Goal: Transaction & Acquisition: Book appointment/travel/reservation

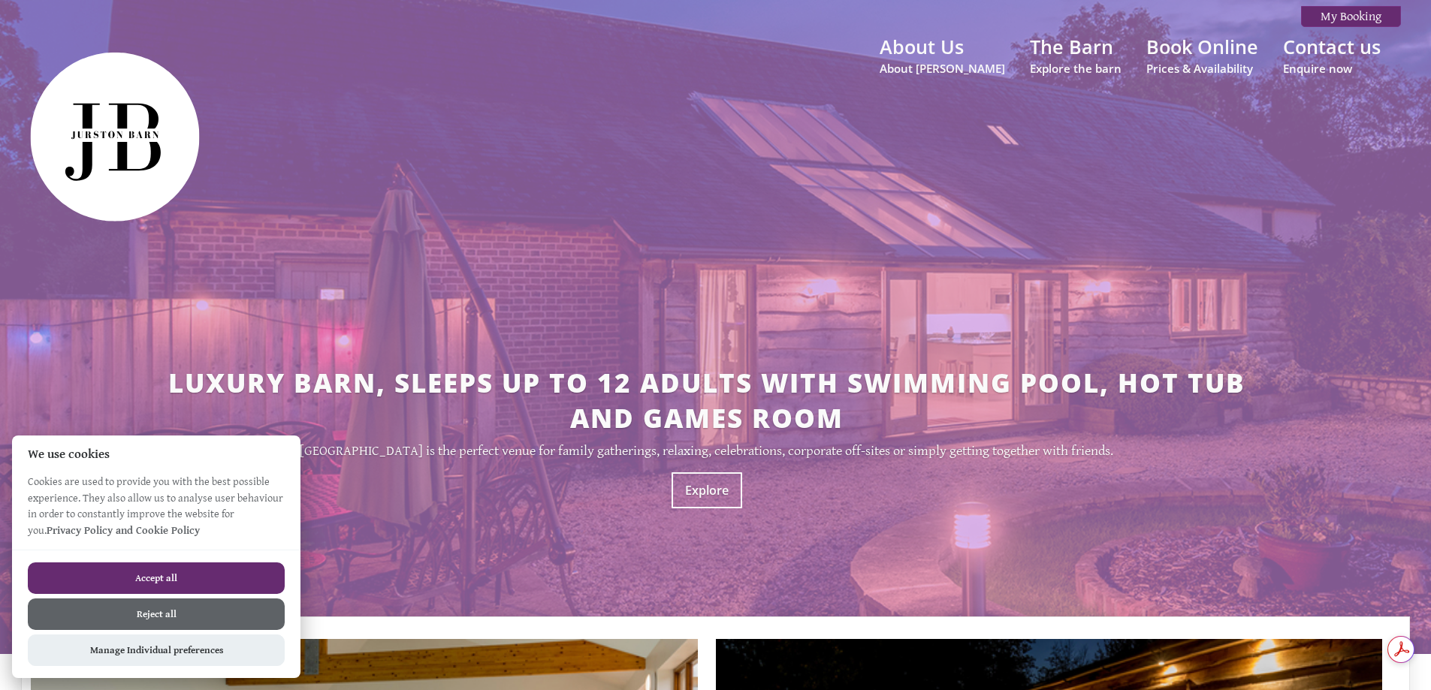
click at [174, 572] on button "Accept all" at bounding box center [156, 578] width 257 height 32
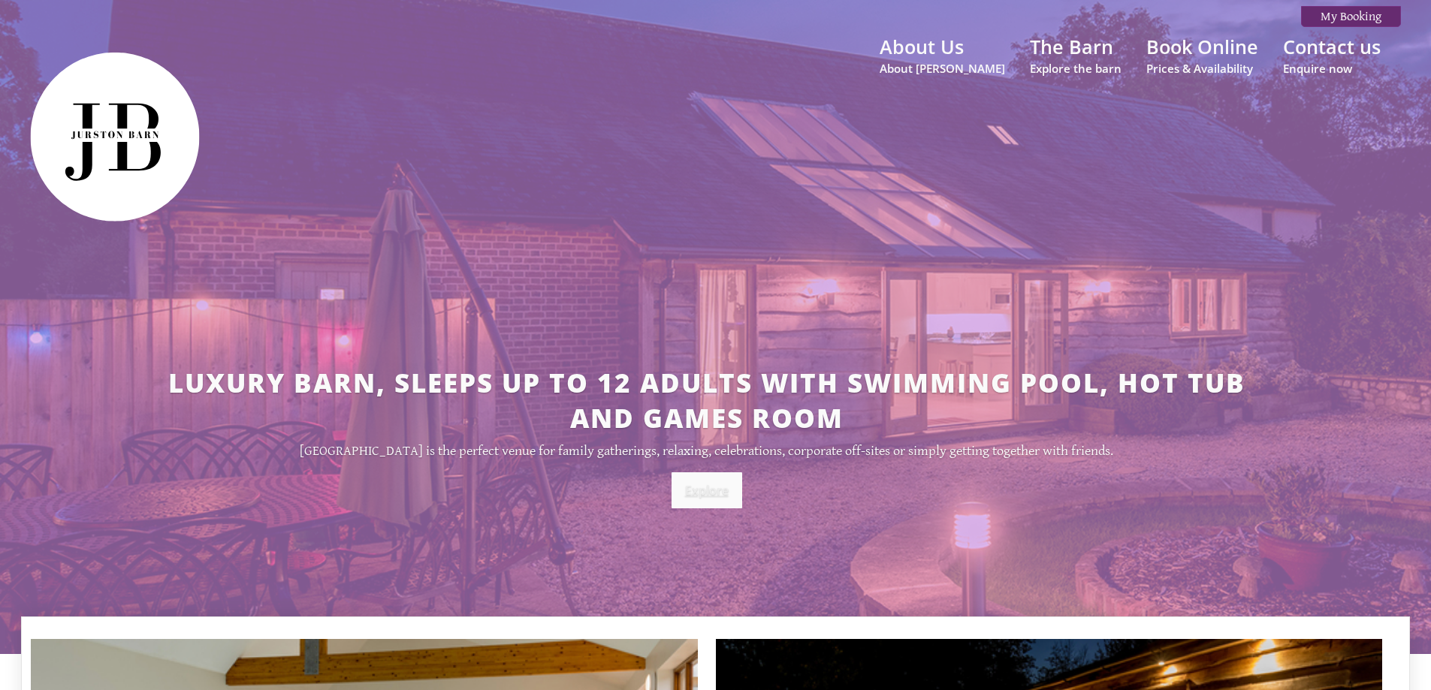
click at [704, 490] on link "Explore" at bounding box center [706, 490] width 71 height 36
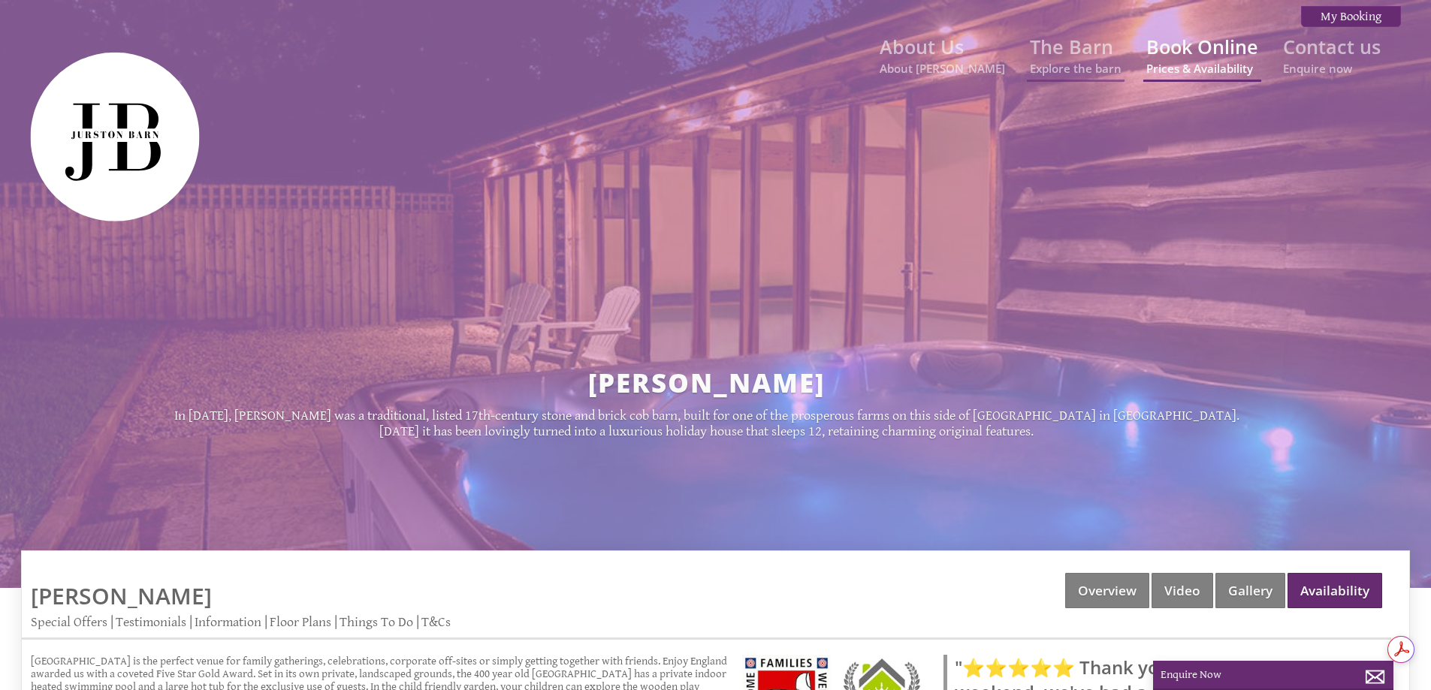
click at [1175, 48] on link "Book Online Prices & Availability" at bounding box center [1202, 55] width 112 height 42
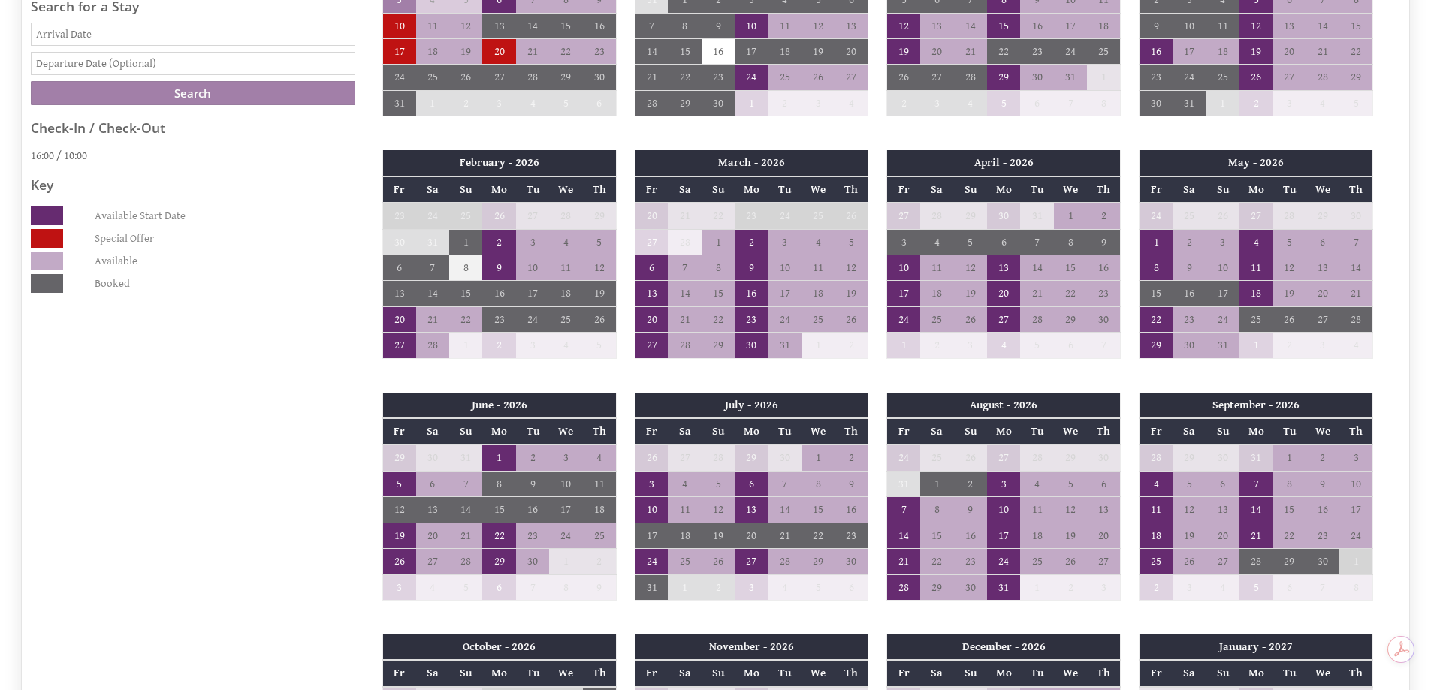
scroll to position [751, 0]
click at [903, 290] on td "17" at bounding box center [903, 293] width 33 height 26
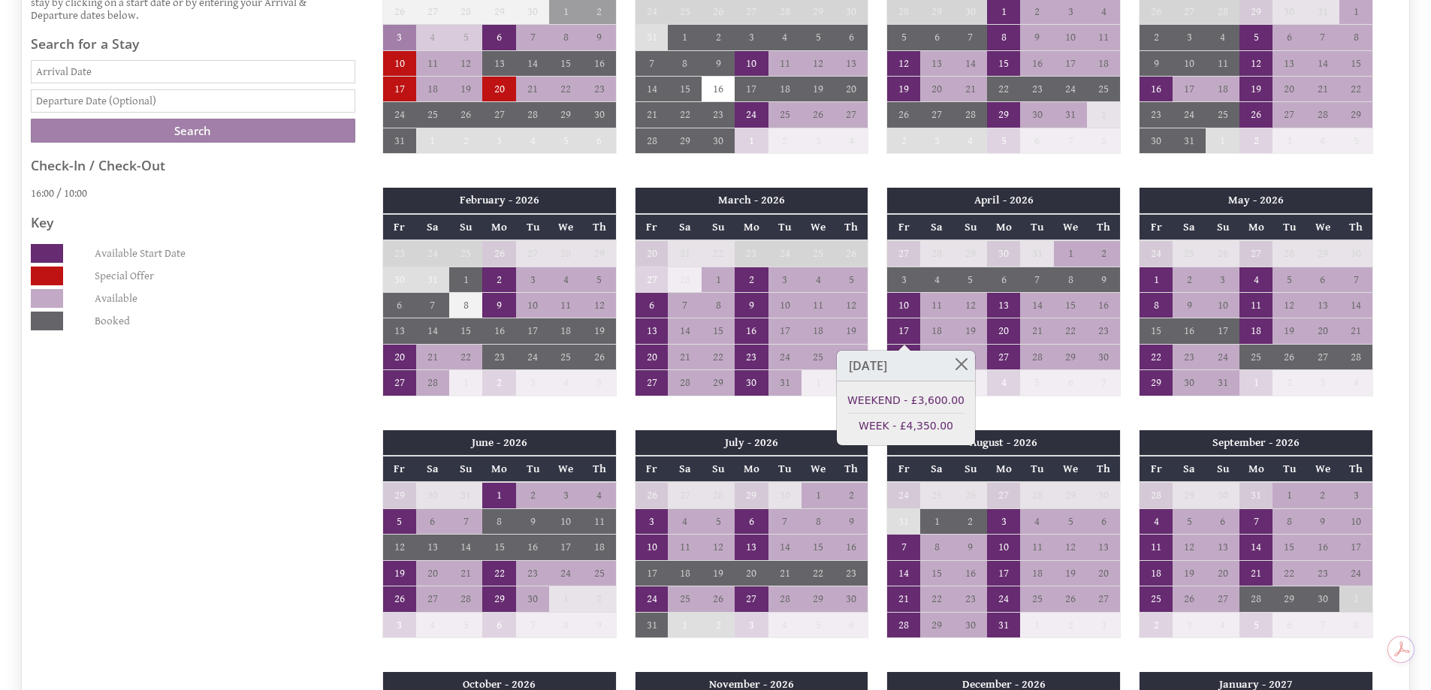
scroll to position [601, 0]
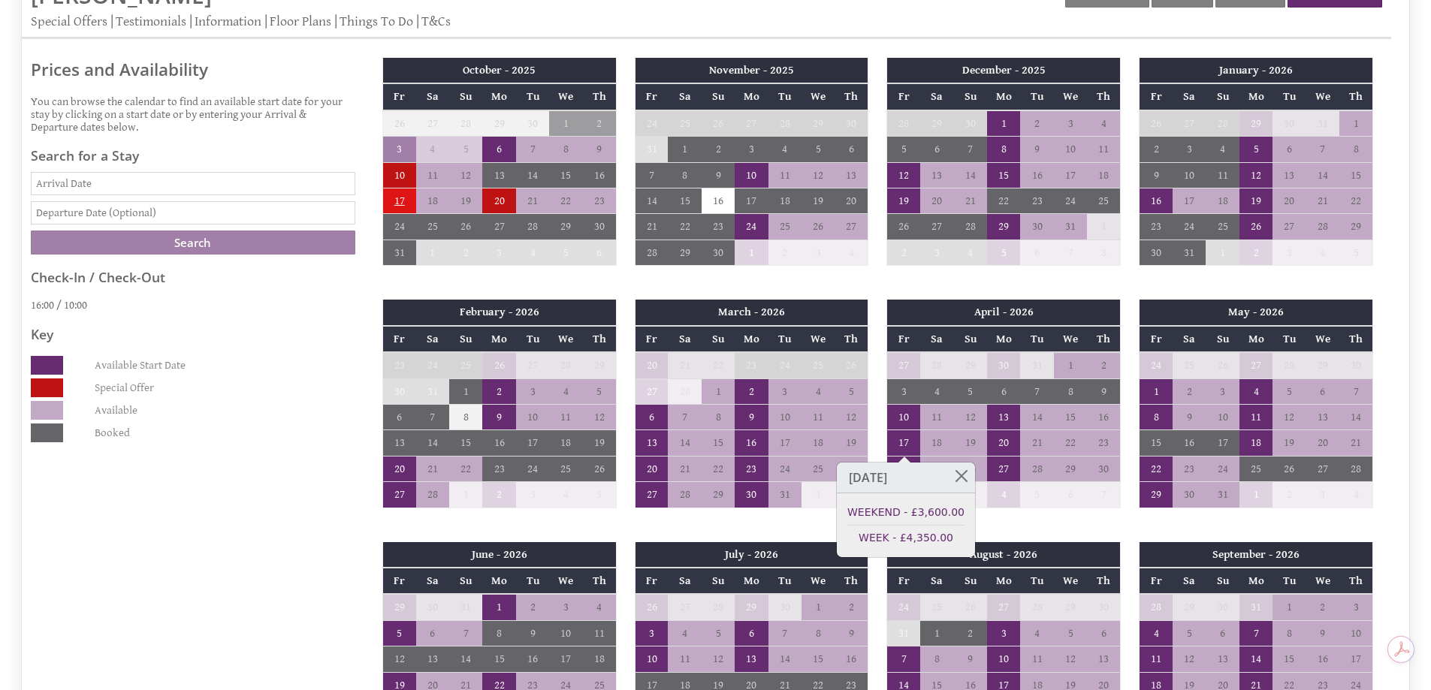
click at [402, 204] on td "17" at bounding box center [398, 201] width 33 height 26
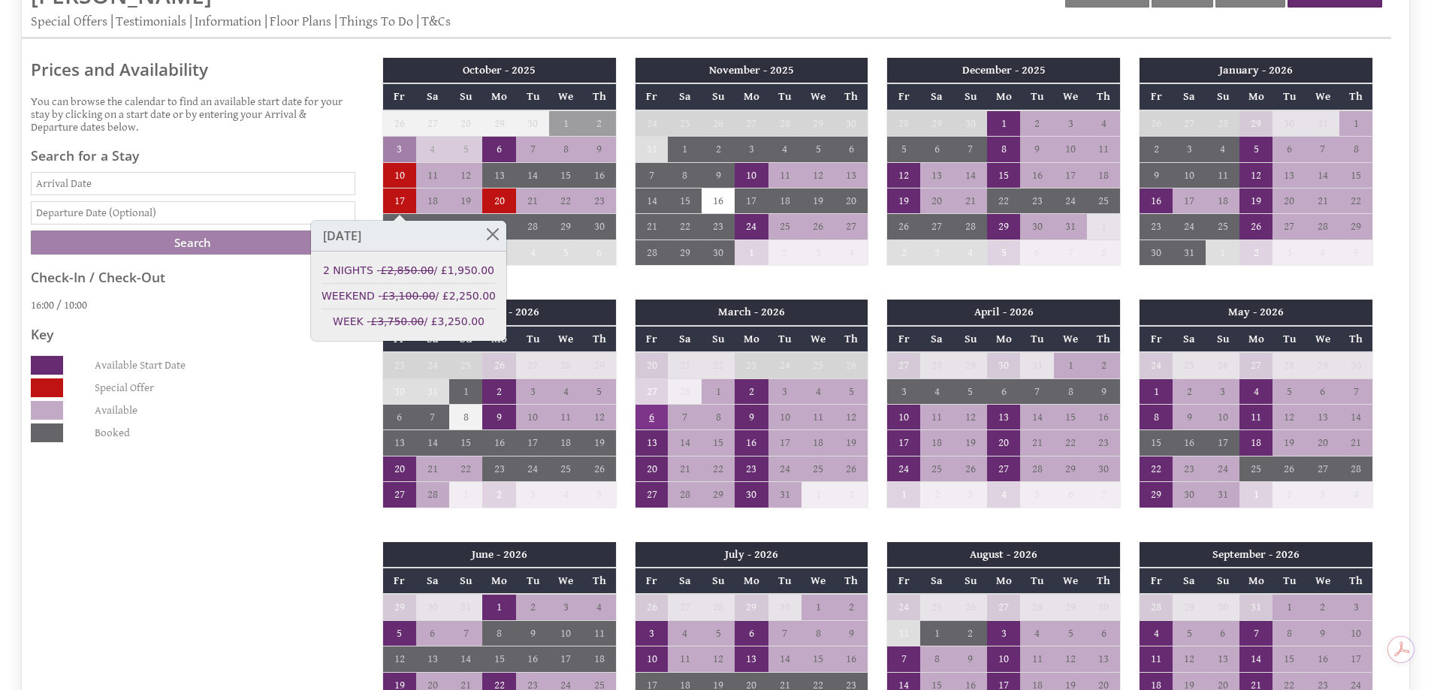
click at [652, 418] on td "6" at bounding box center [651, 417] width 33 height 26
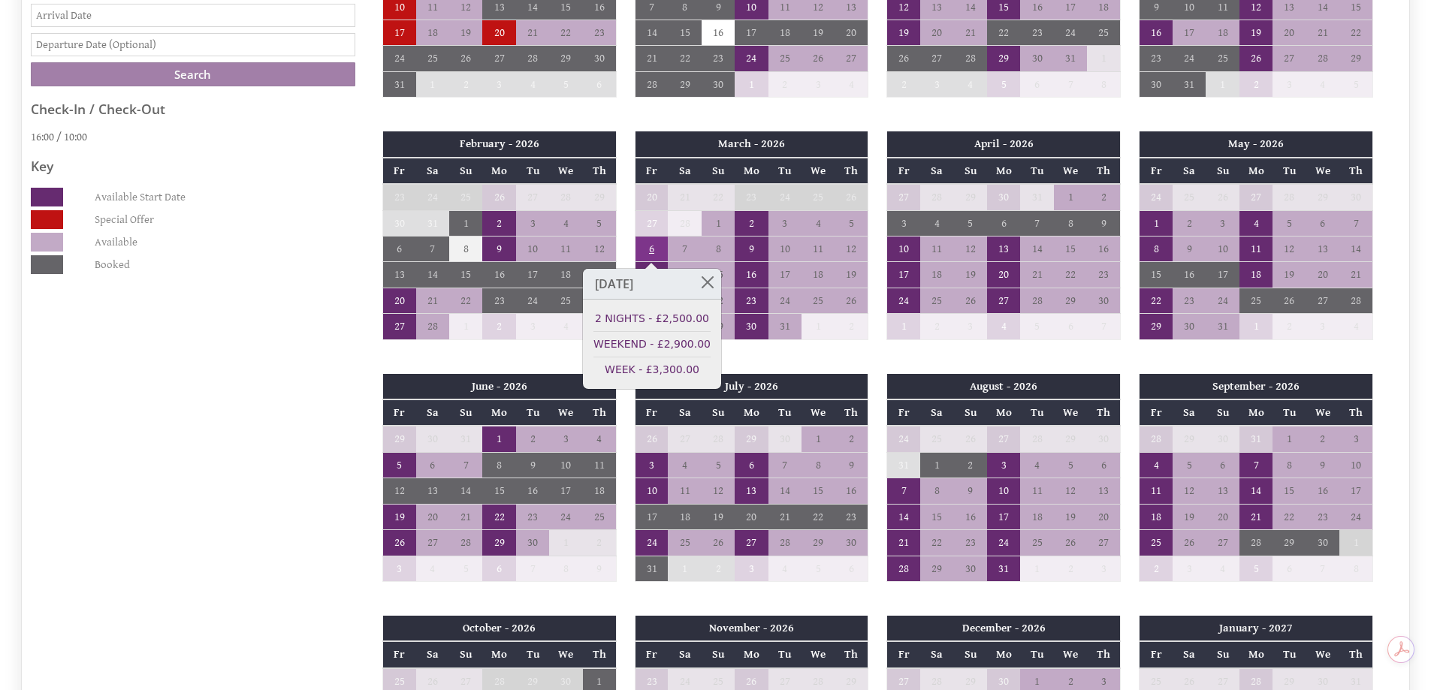
scroll to position [826, 0]
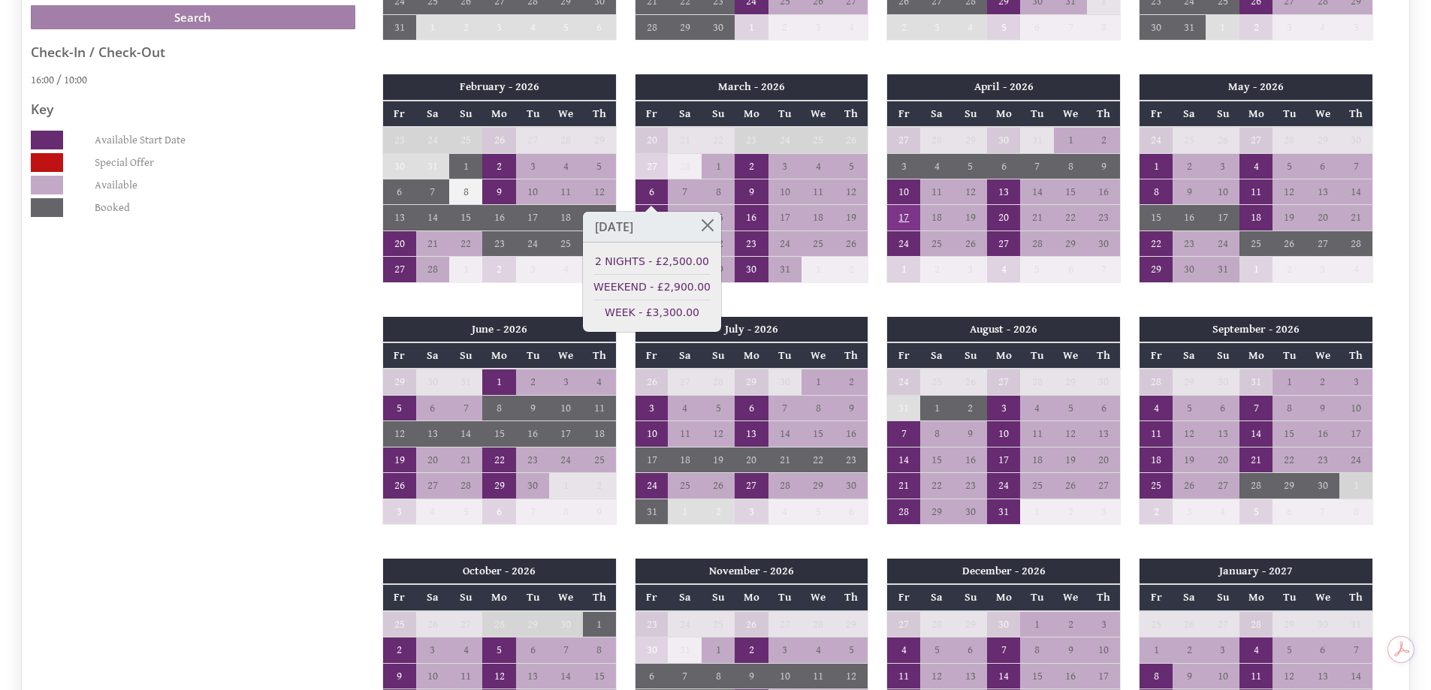
click at [905, 215] on td "17" at bounding box center [903, 218] width 33 height 26
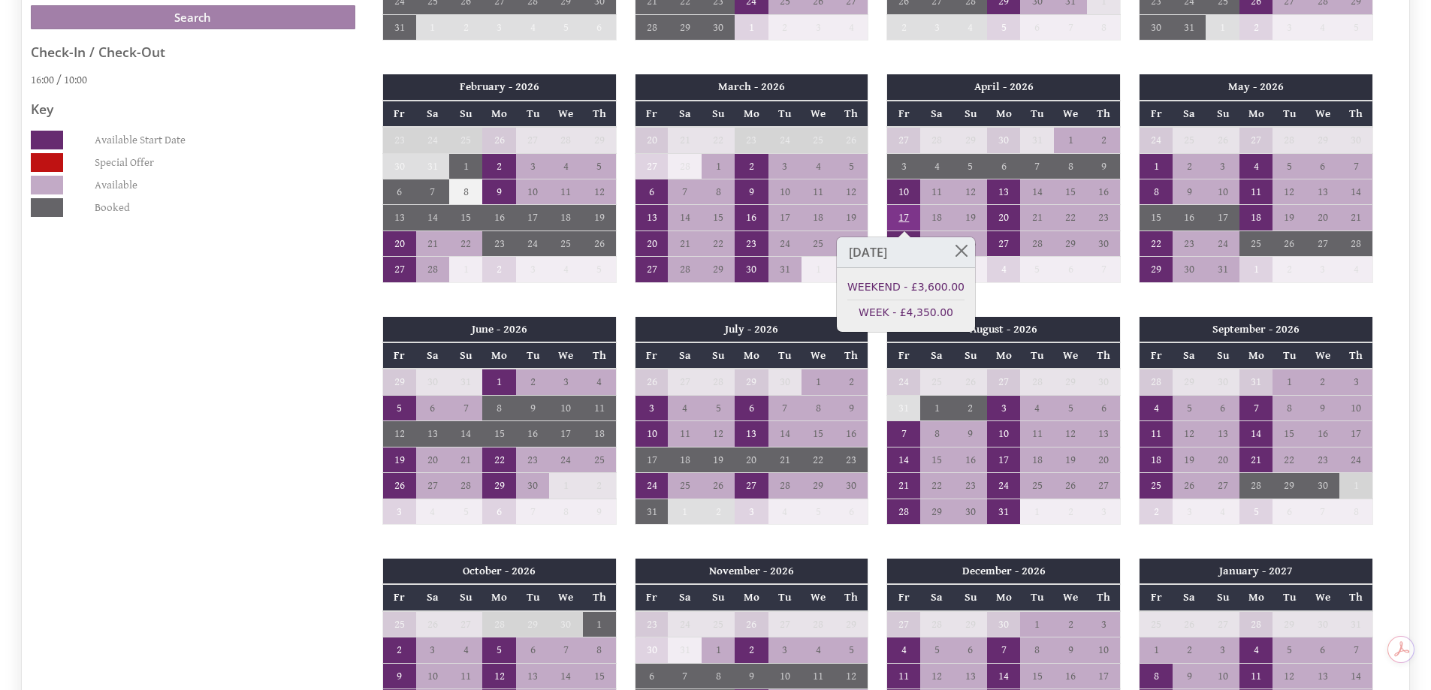
click at [905, 215] on td "17" at bounding box center [903, 218] width 33 height 26
